Goal: Task Accomplishment & Management: Manage account settings

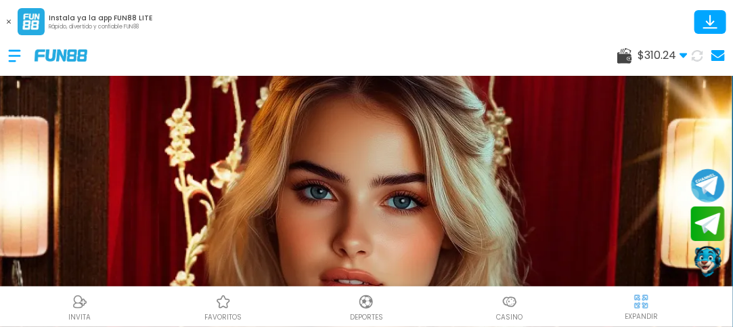
click at [722, 56] on icon at bounding box center [718, 55] width 14 height 11
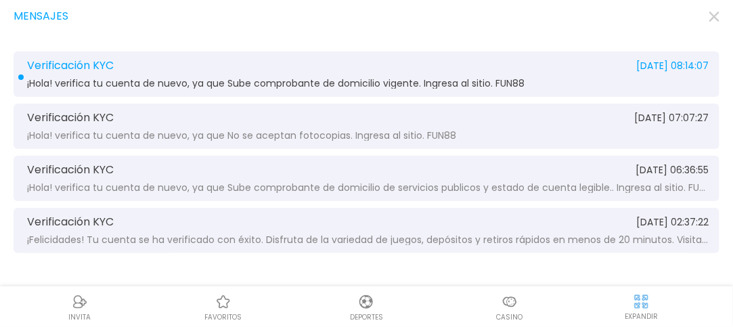
click at [399, 85] on span "¡Hola! verifica tu cuenta de nuevo, ya que Sube comprobante de domicilio vigent…" at bounding box center [275, 84] width 497 height 10
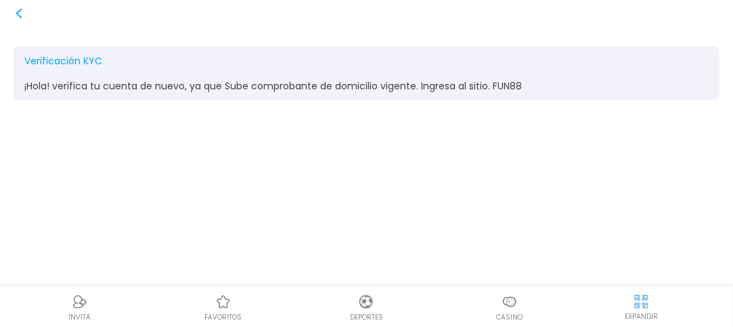
click at [14, 13] on icon at bounding box center [19, 13] width 11 height 11
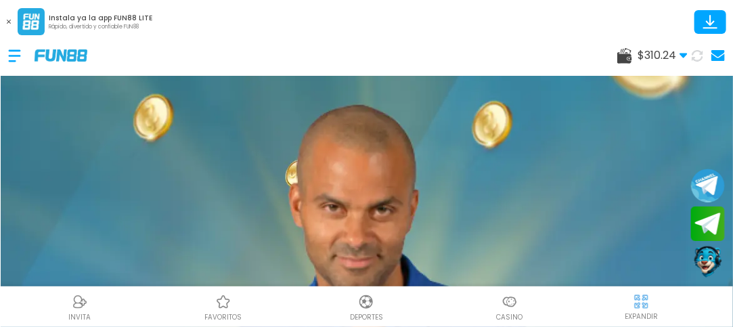
click at [631, 62] on use at bounding box center [624, 56] width 15 height 16
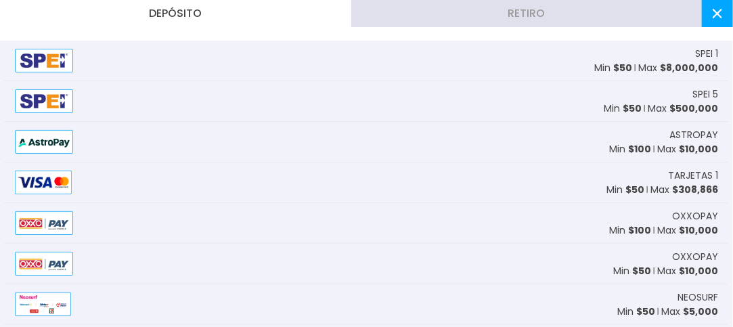
click at [523, 12] on button "Retiro" at bounding box center [526, 13] width 351 height 27
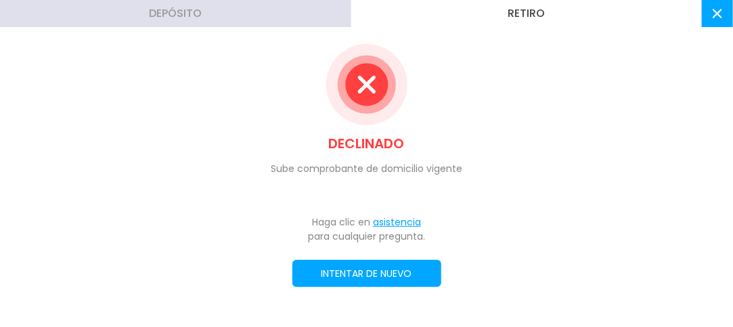
scroll to position [22, 0]
